Goal: Task Accomplishment & Management: Complete application form

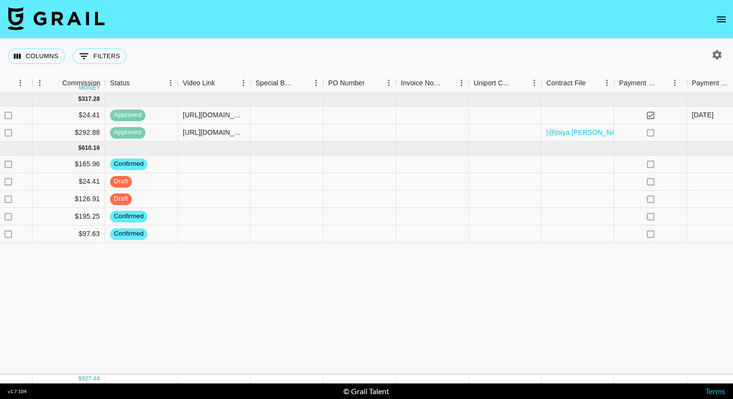
scroll to position [0, 876]
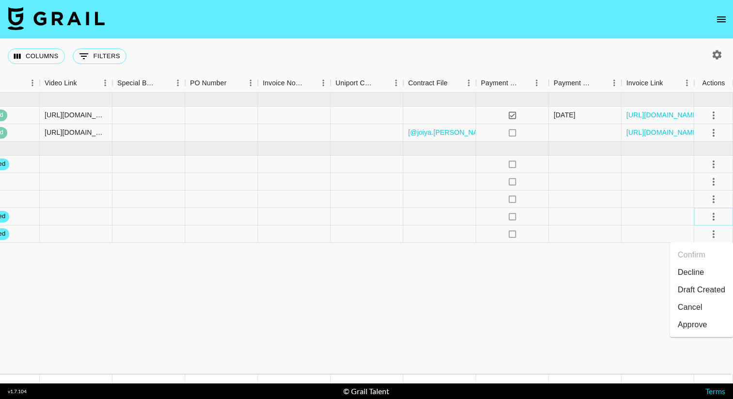
click at [712, 216] on icon "select merge strategy" at bounding box center [714, 217] width 12 height 12
click at [704, 311] on div "Approve" at bounding box center [693, 308] width 30 height 12
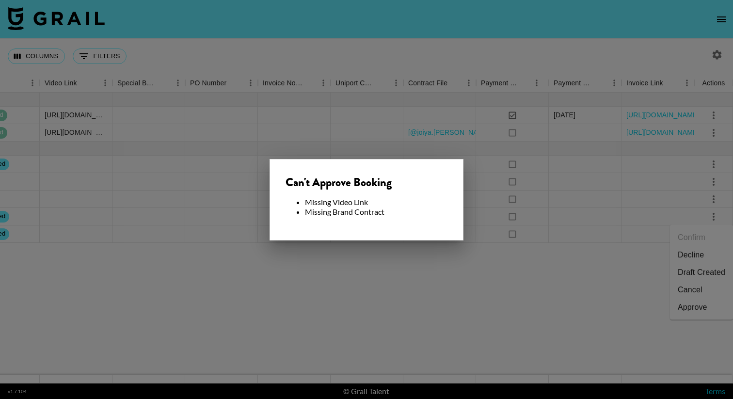
click at [492, 232] on div at bounding box center [366, 199] width 733 height 399
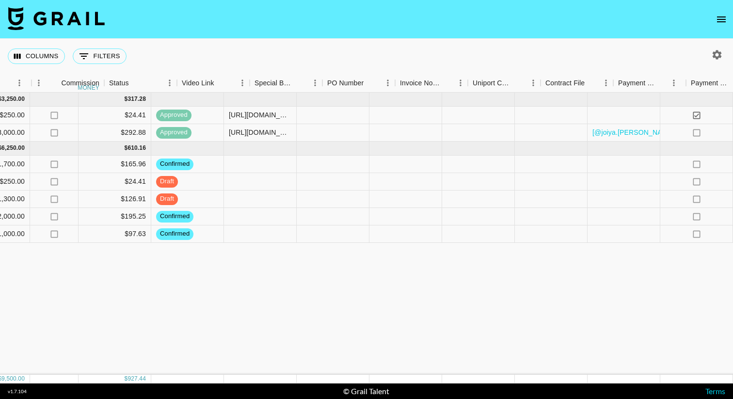
scroll to position [0, 584]
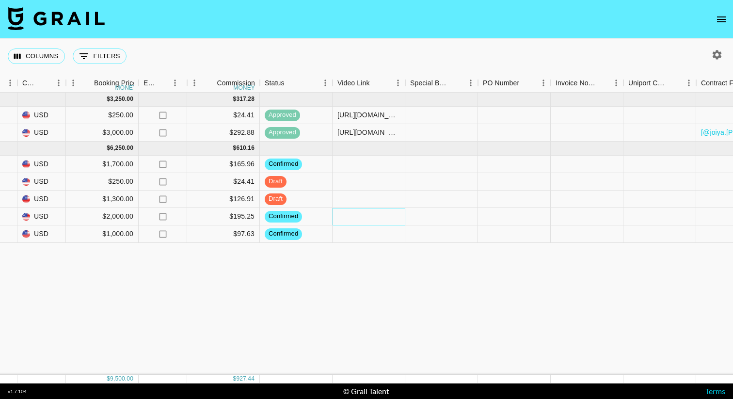
click at [370, 219] on div at bounding box center [369, 216] width 73 height 17
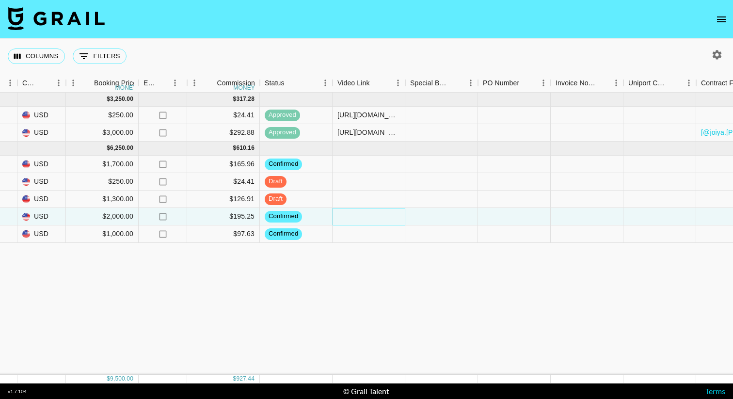
click at [370, 219] on div at bounding box center [369, 216] width 73 height 17
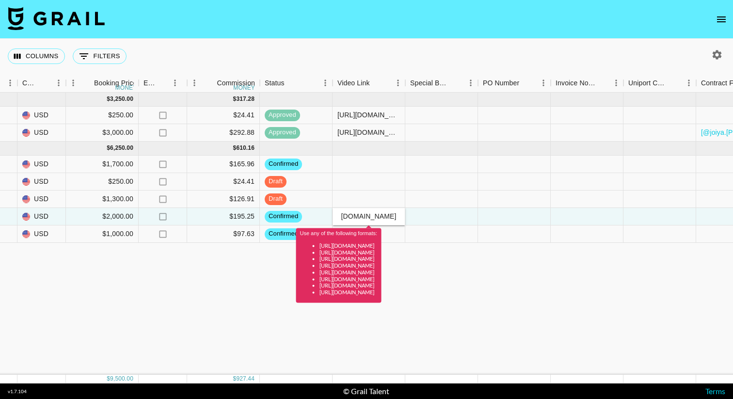
scroll to position [0, 59]
type input "[URL][DOMAIN_NAME]"
click at [513, 259] on div "[DATE] ( 2 ) $ 3,250.00 $ 317.28 recqWW2lzYRuHHwAv joiya.[PERSON_NAME] [PERSON_…" at bounding box center [220, 234] width 1609 height 282
click at [250, 298] on div "[DATE] ( 2 ) $ 3,250.00 $ 317.28 recqWW2lzYRuHHwAv joiya.[PERSON_NAME] [PERSON_…" at bounding box center [220, 234] width 1609 height 282
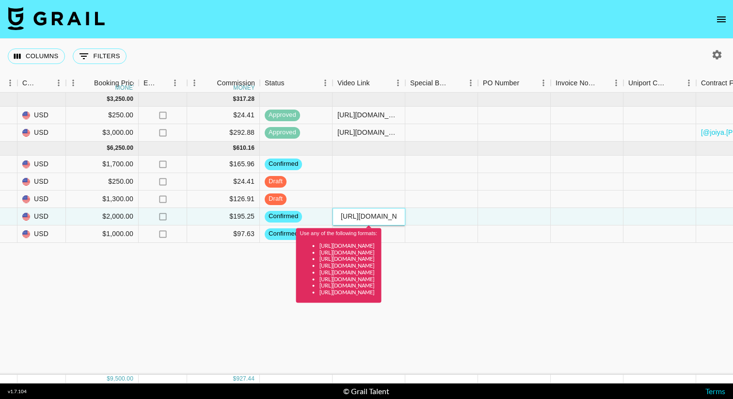
click at [373, 213] on input "[URL][DOMAIN_NAME]" at bounding box center [368, 216] width 71 height 8
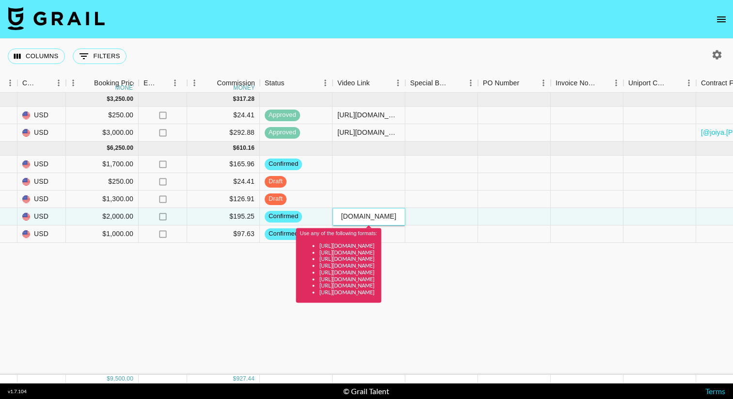
scroll to position [0, 40]
click at [373, 214] on input "[URL][DOMAIN_NAME]" at bounding box center [368, 216] width 71 height 8
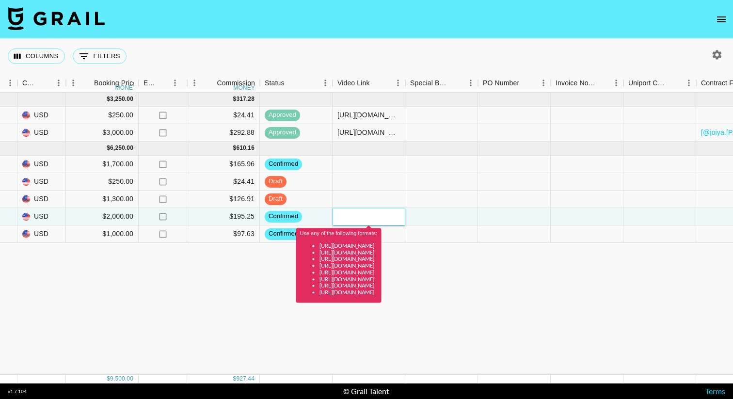
scroll to position [0, 0]
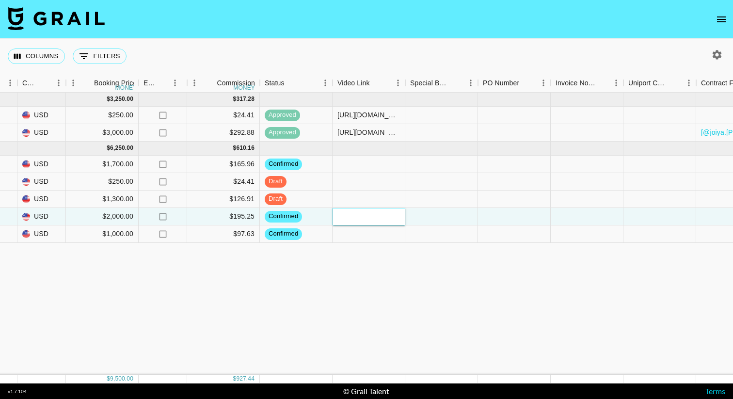
paste input "[URL][DOMAIN_NAME]"
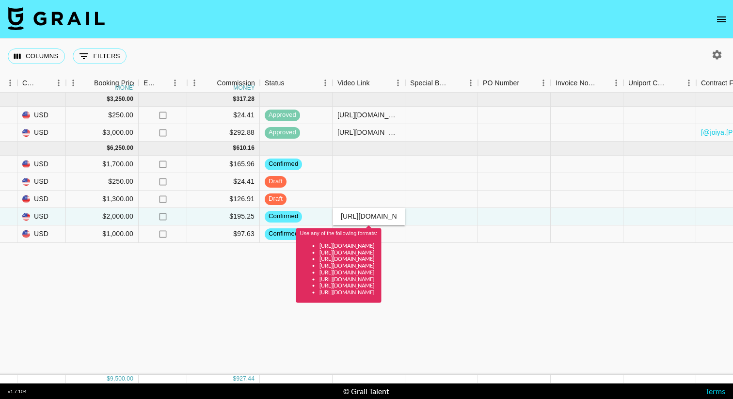
click at [485, 289] on div "[DATE] ( 2 ) $ 3,250.00 $ 317.28 recqWW2lzYRuHHwAv joiya.[PERSON_NAME] [PERSON_…" at bounding box center [220, 234] width 1609 height 282
click at [372, 223] on div "Use any of the following formats: [URL][DOMAIN_NAME] [URL][DOMAIN_NAME] [URL][D…" at bounding box center [338, 262] width 85 height 81
click at [367, 219] on input "[URL][DOMAIN_NAME]" at bounding box center [368, 216] width 71 height 8
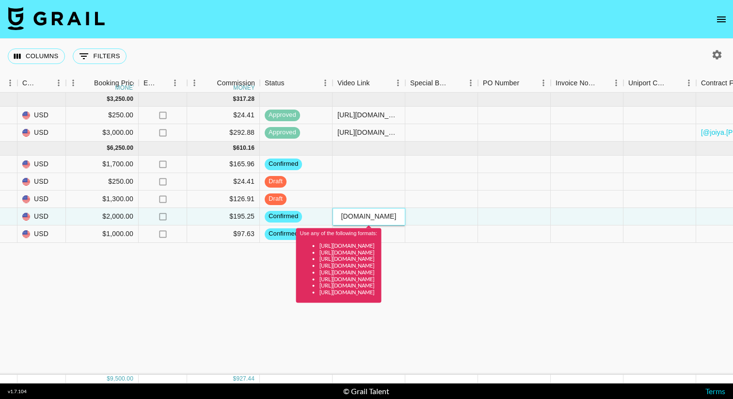
click at [367, 219] on input "[URL][DOMAIN_NAME]" at bounding box center [368, 216] width 71 height 8
paste input "@[PERSON_NAME].reynaaa/video/7556367198835494174?_r=1&_t=ZT-90CHQDZGacw"
type input "[URL][DOMAIN_NAME][DOMAIN_NAME]"
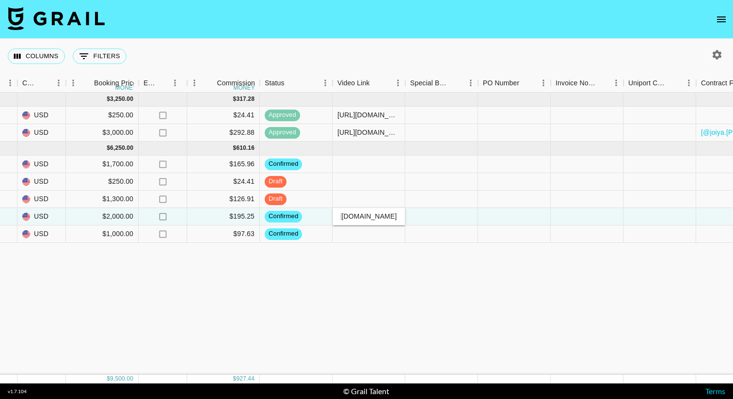
click at [438, 255] on div "[DATE] ( 2 ) $ 3,250.00 $ 317.28 recqWW2lzYRuHHwAv joiya.[PERSON_NAME] [PERSON_…" at bounding box center [220, 234] width 1609 height 282
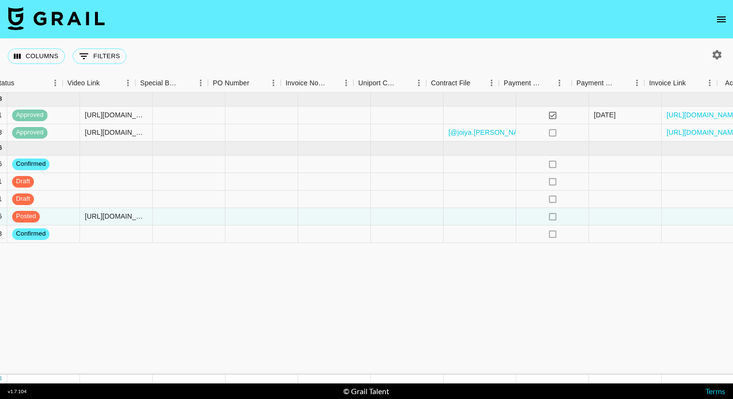
scroll to position [0, 854]
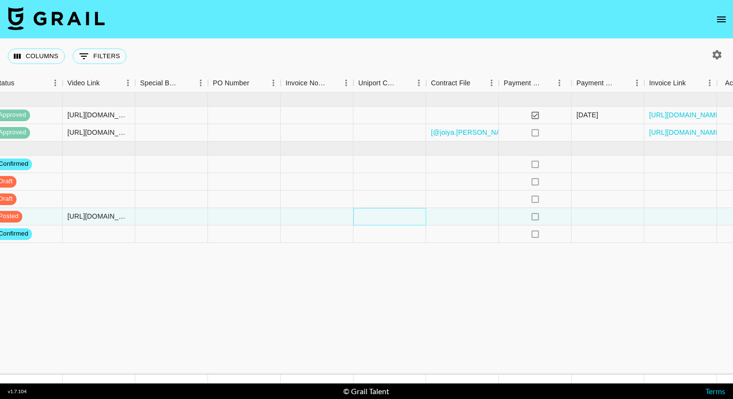
click at [393, 221] on div at bounding box center [389, 216] width 73 height 17
click at [460, 214] on div at bounding box center [462, 216] width 73 height 17
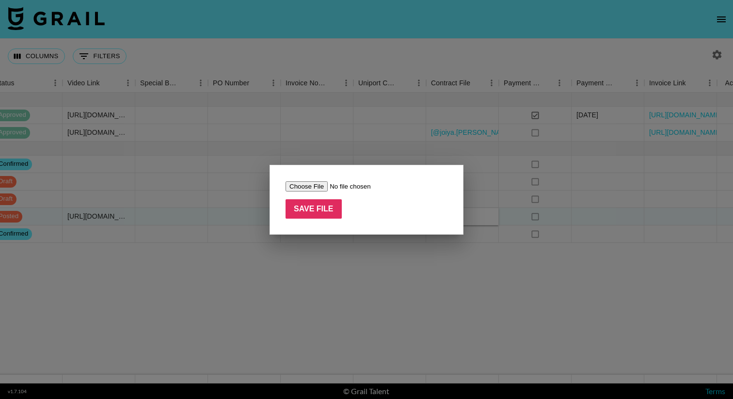
click at [310, 190] on input "file" at bounding box center [347, 186] width 123 height 10
type input "C:\fakepath\[PERSON_NAME] - Creator Services Agreement (1) (signed).pdf"
click at [318, 215] on input "Save File" at bounding box center [314, 208] width 56 height 19
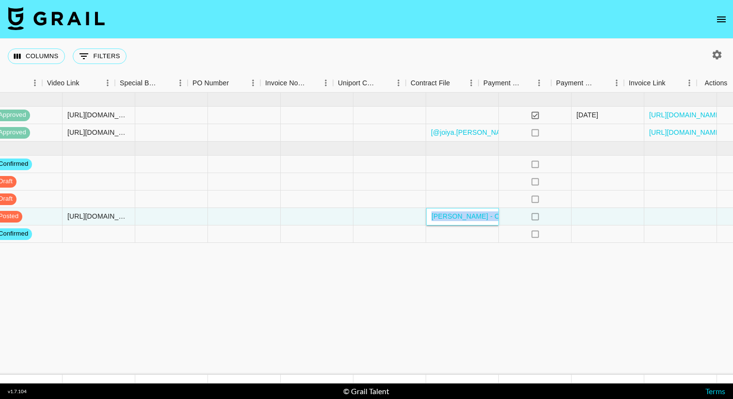
scroll to position [0, 876]
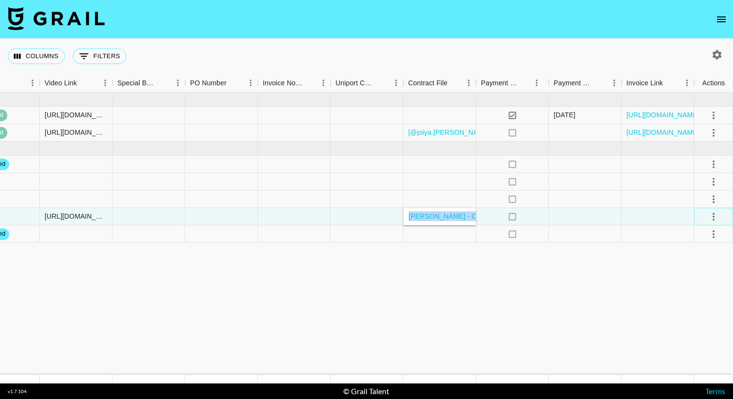
click at [716, 212] on icon "select merge strategy" at bounding box center [714, 217] width 12 height 12
click at [701, 302] on div "Approve" at bounding box center [693, 308] width 30 height 12
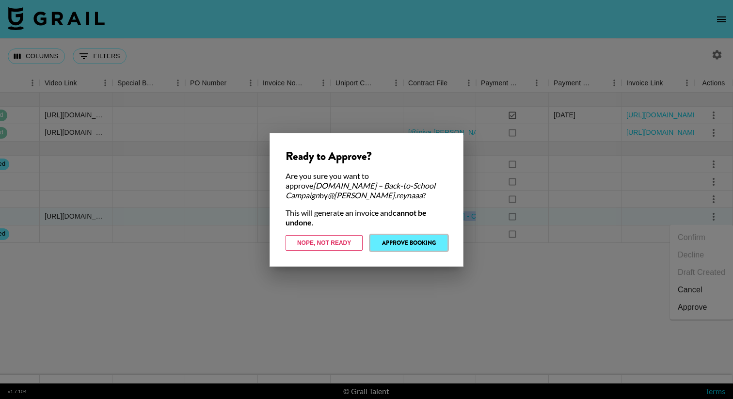
click at [395, 241] on button "Approve Booking" at bounding box center [408, 243] width 77 height 16
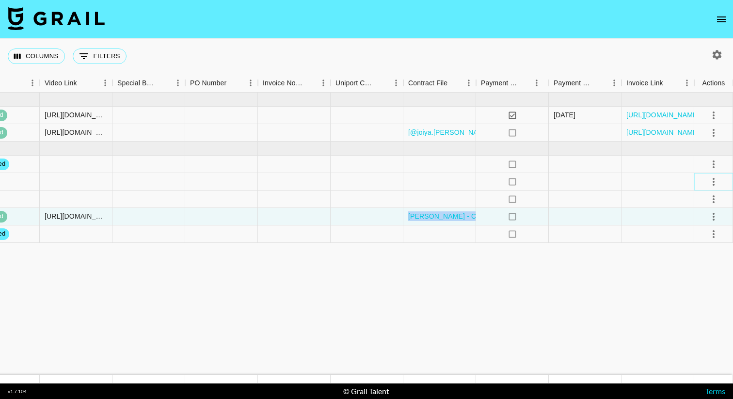
click at [713, 184] on icon "select merge strategy" at bounding box center [714, 182] width 2 height 8
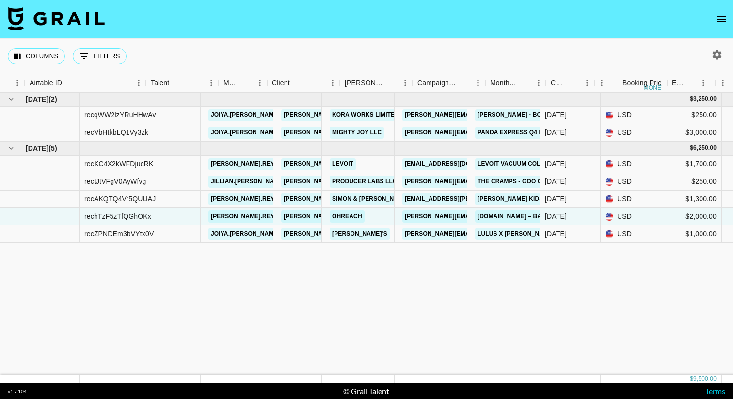
scroll to position [0, 0]
